Goal: Transaction & Acquisition: Purchase product/service

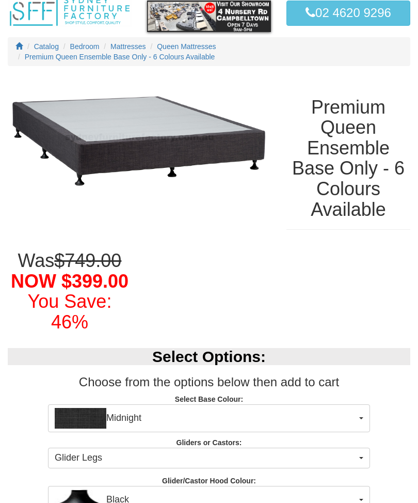
scroll to position [137, 0]
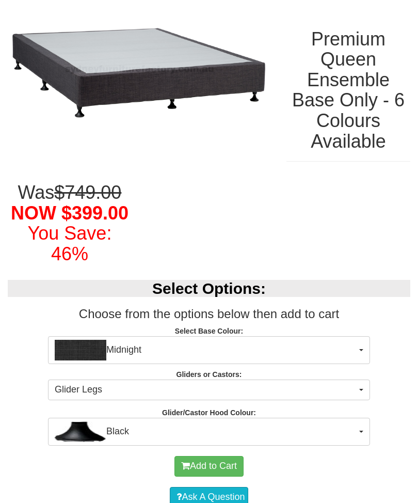
click at [358, 343] on button "Midnight" at bounding box center [209, 350] width 322 height 28
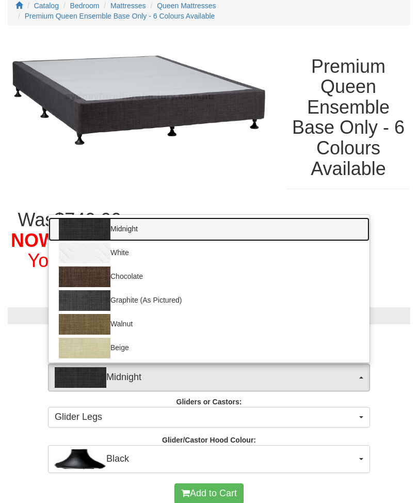
scroll to position [110, 0]
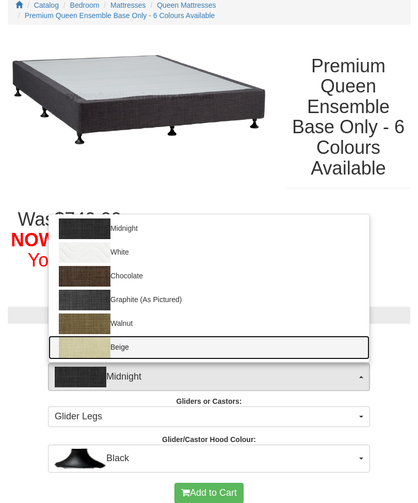
click at [76, 346] on img at bounding box center [85, 347] width 52 height 21
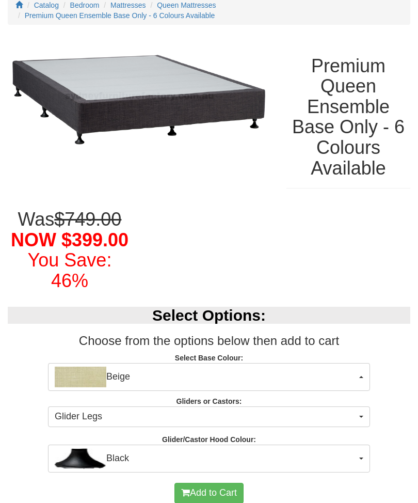
click at [73, 373] on img "button" at bounding box center [81, 376] width 52 height 21
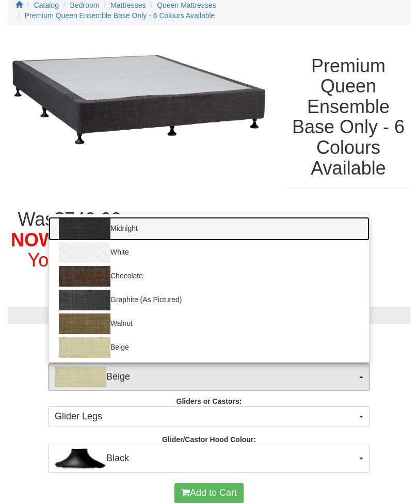
click at [77, 224] on img at bounding box center [85, 228] width 52 height 21
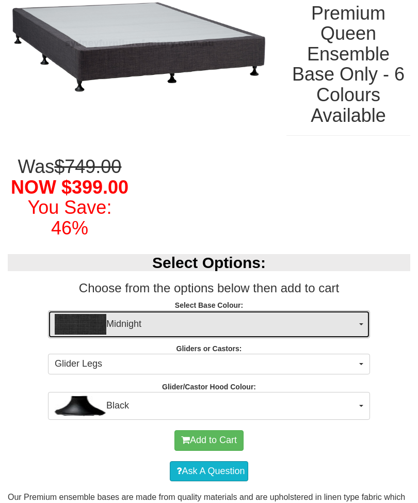
scroll to position [165, 0]
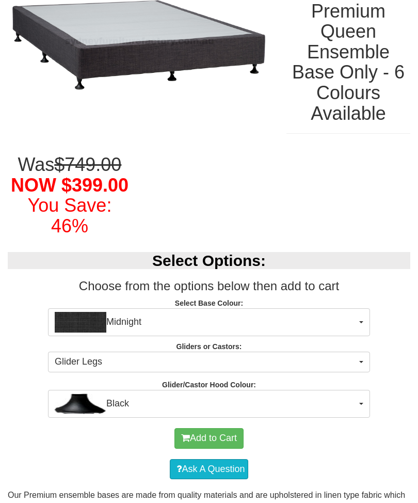
click at [356, 351] on button "Glider Legs" at bounding box center [209, 361] width 322 height 21
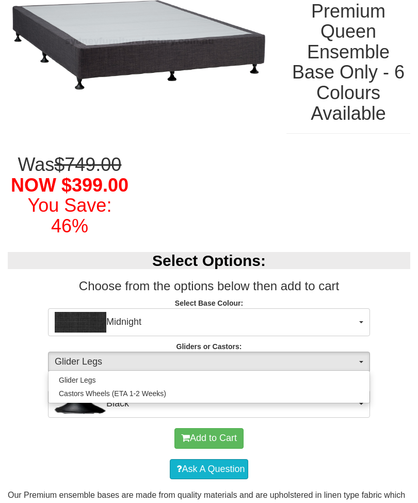
click at [388, 374] on div at bounding box center [209, 251] width 418 height 503
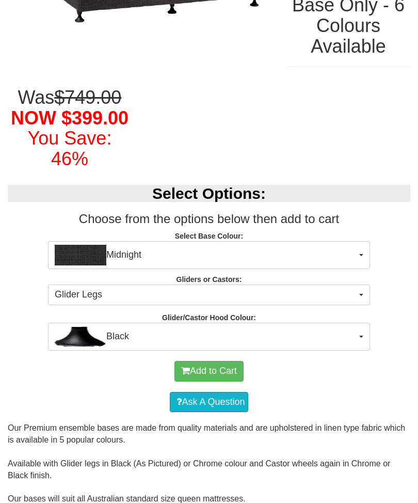
scroll to position [232, 0]
click at [357, 331] on button "Black" at bounding box center [209, 336] width 322 height 28
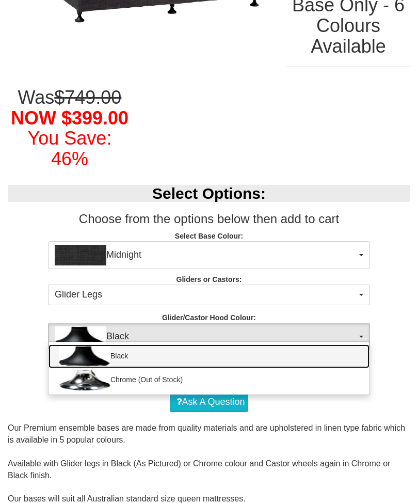
click at [350, 347] on link "Black" at bounding box center [208, 356] width 321 height 24
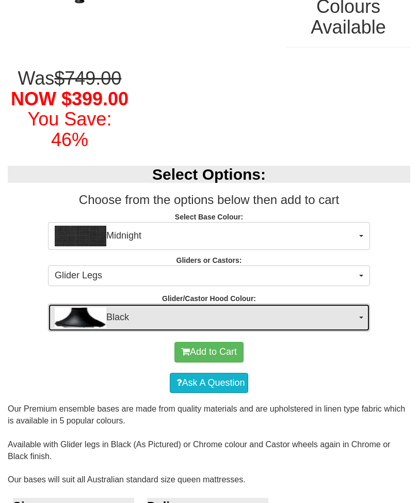
scroll to position [247, 0]
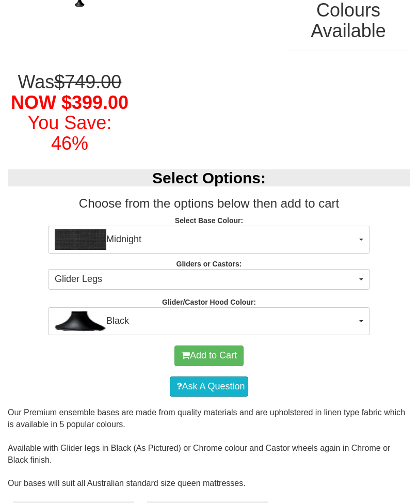
click at [80, 236] on img "button" at bounding box center [81, 239] width 52 height 21
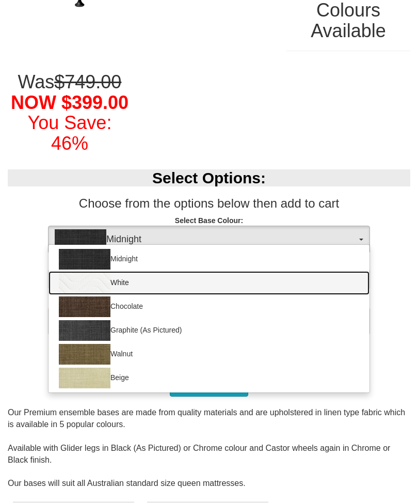
click at [65, 284] on img at bounding box center [85, 282] width 52 height 21
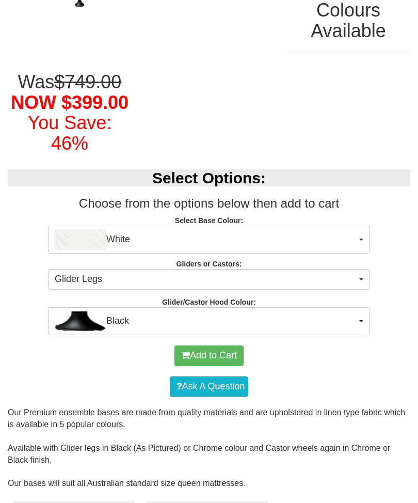
click at [66, 239] on img "button" at bounding box center [81, 239] width 52 height 21
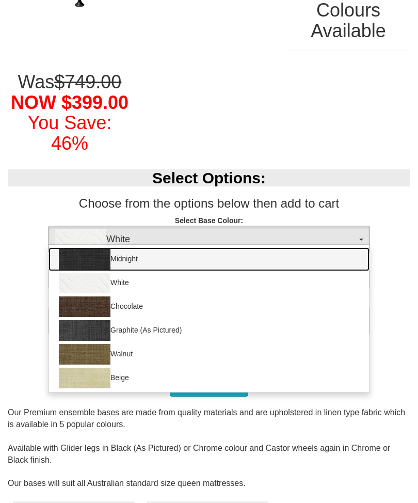
click at [67, 254] on img at bounding box center [85, 259] width 52 height 21
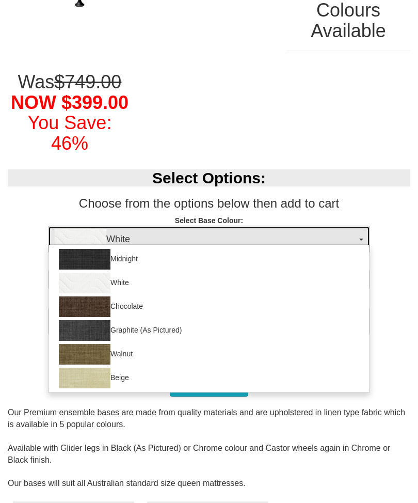
select select "1207"
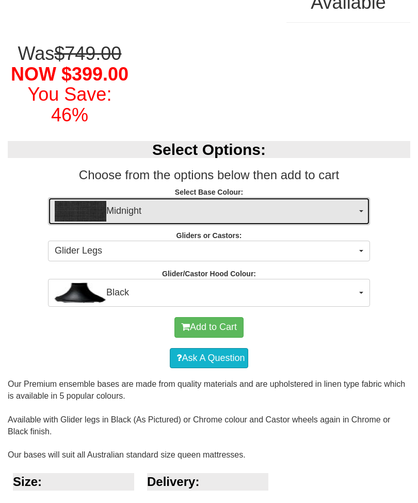
scroll to position [279, 0]
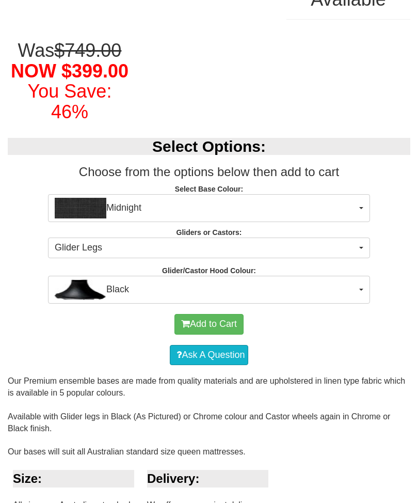
click at [187, 322] on span "submit" at bounding box center [185, 323] width 9 height 9
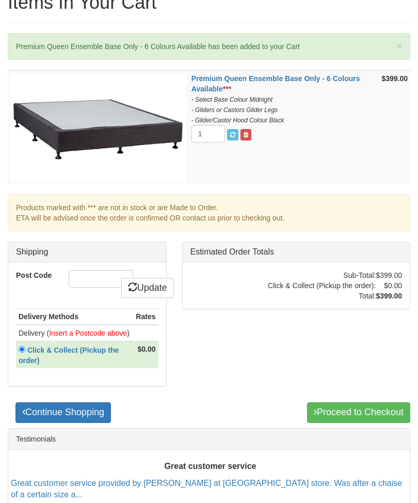
scroll to position [169, 0]
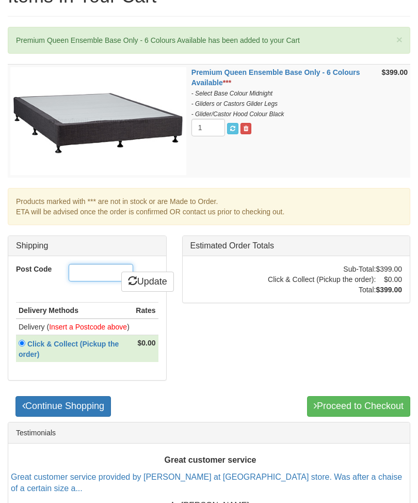
click at [88, 277] on input "Post Code" at bounding box center [101, 273] width 64 height 18
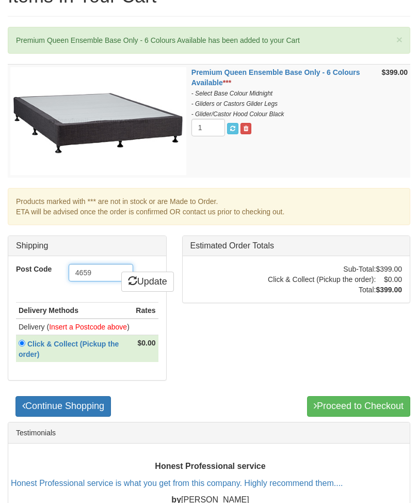
type input "4659"
